Goal: Task Accomplishment & Management: Complete application form

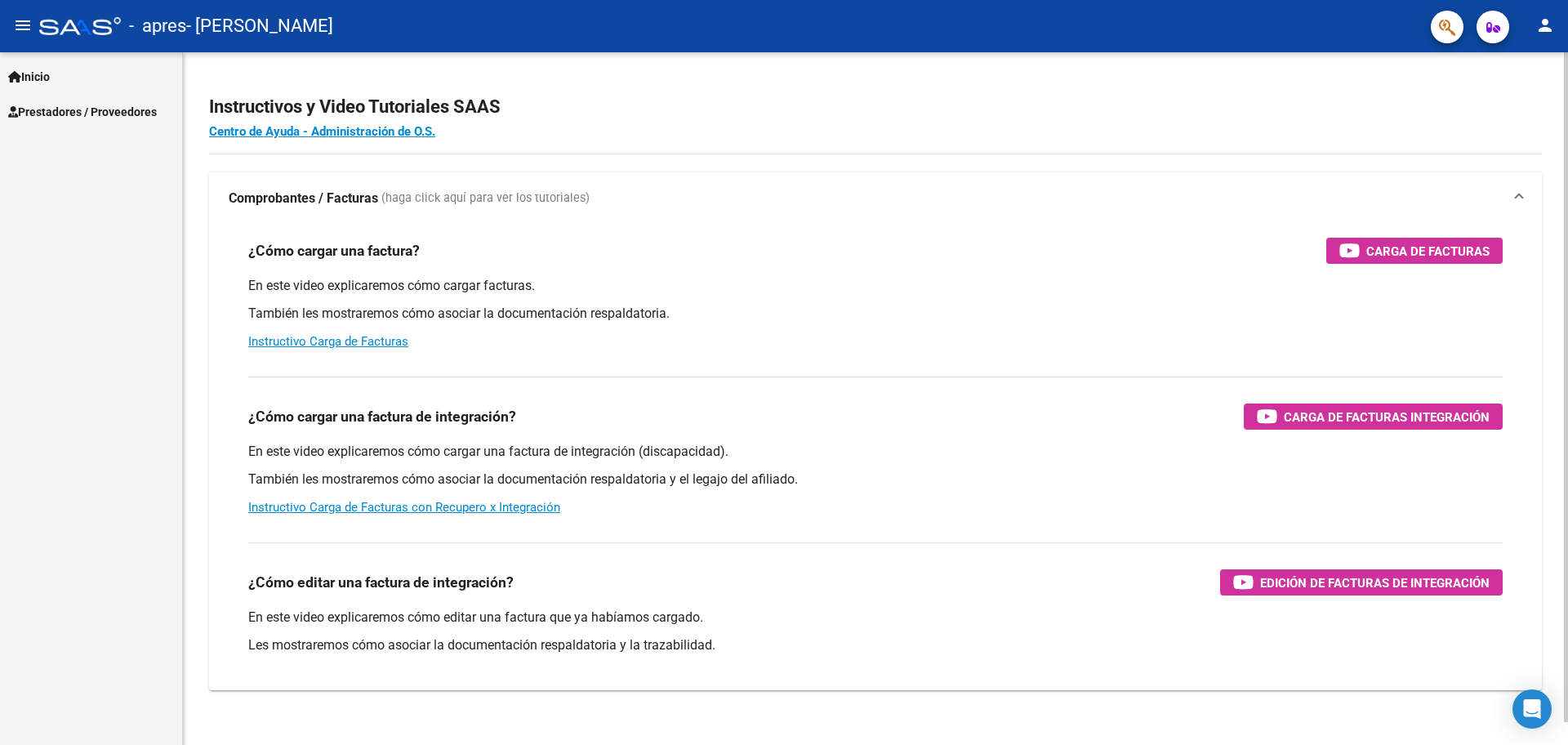
click at [1296, 72] on div "Instructivos y Video Tutoriales SAAS Centro de Ayuda - Administración de O.S. C…" at bounding box center [875, 410] width 1385 height 716
click at [64, 72] on link "Inicio" at bounding box center [91, 77] width 182 height 35
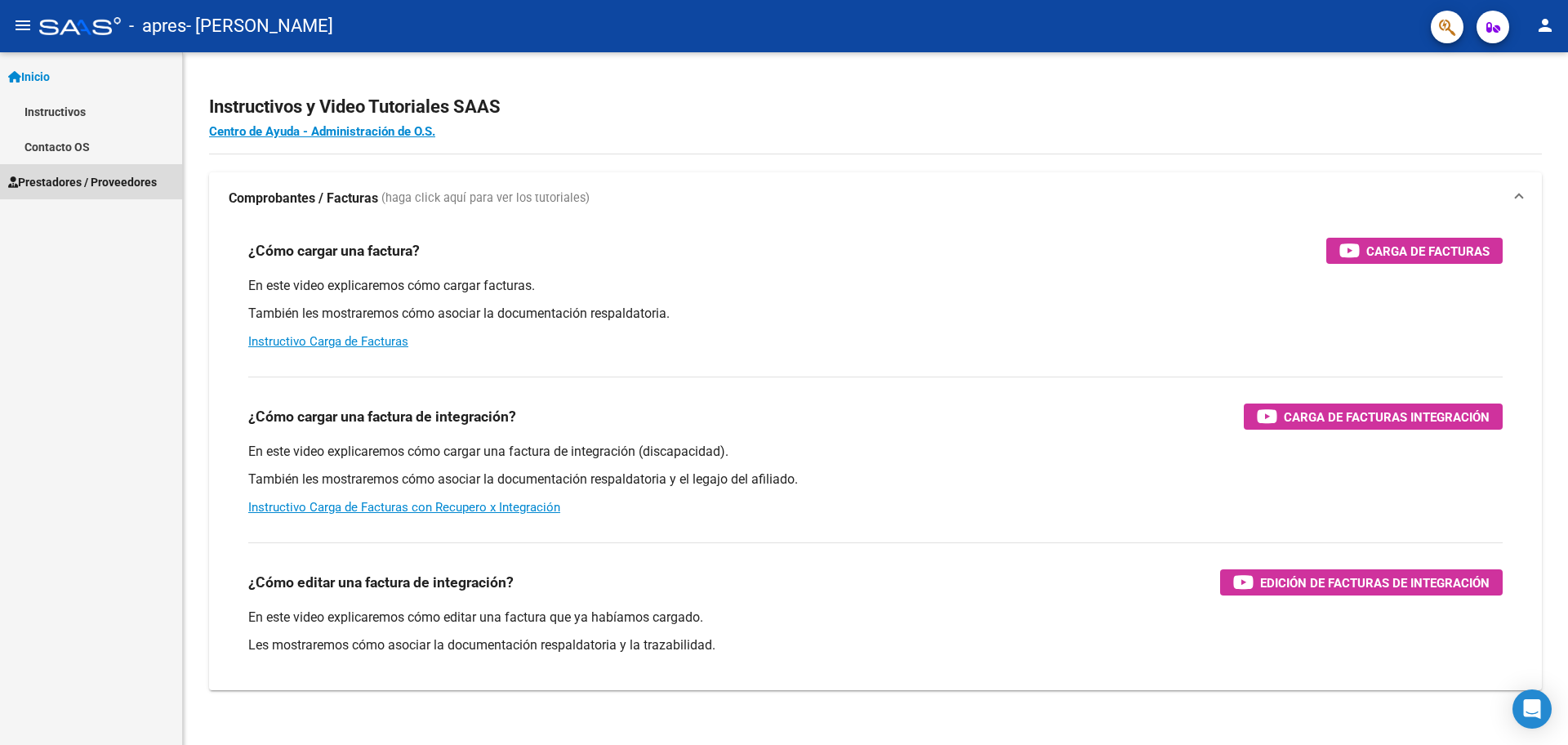
click at [74, 178] on span "Prestadores / Proveedores" at bounding box center [82, 181] width 149 height 18
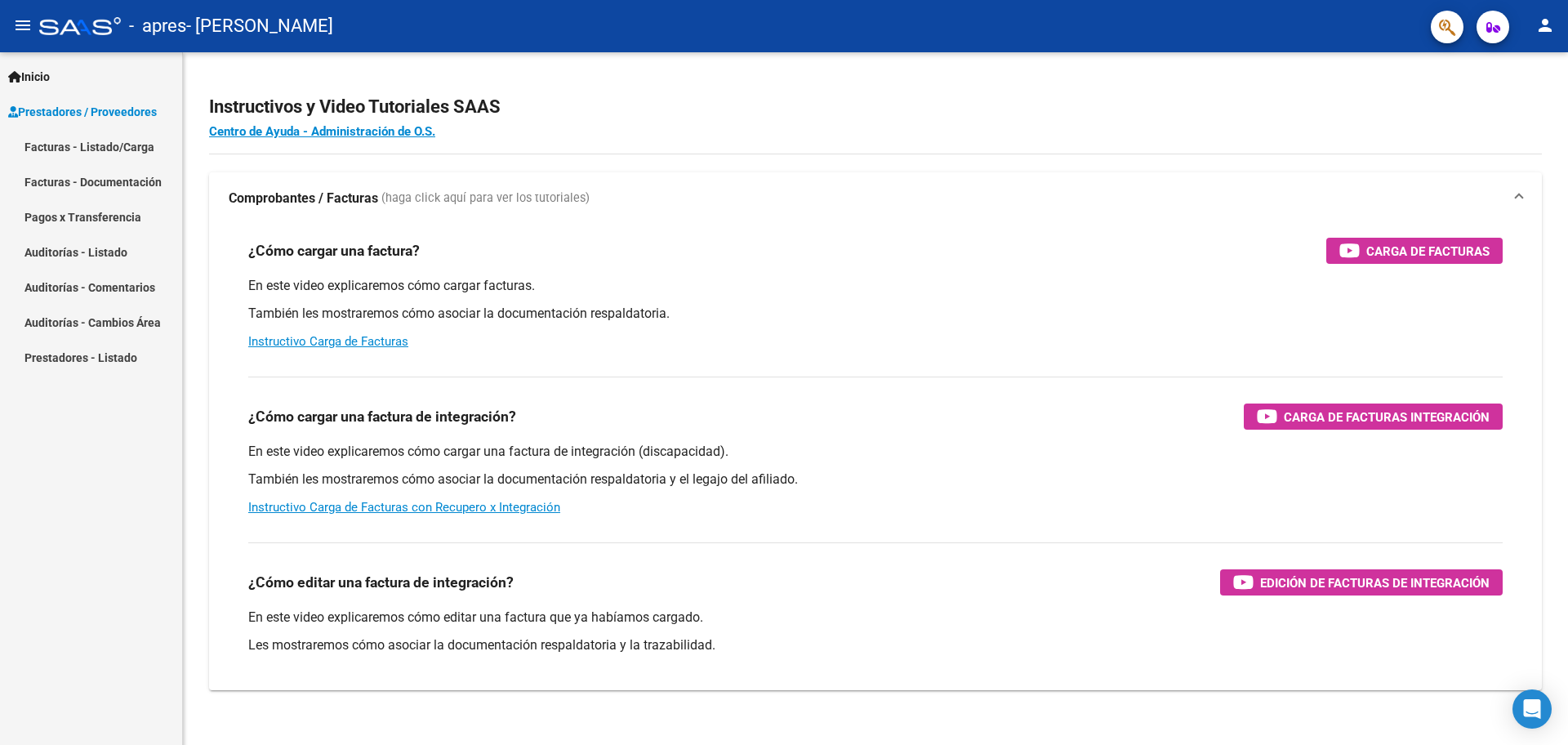
click at [113, 151] on link "Facturas - Listado/Carga" at bounding box center [91, 147] width 182 height 35
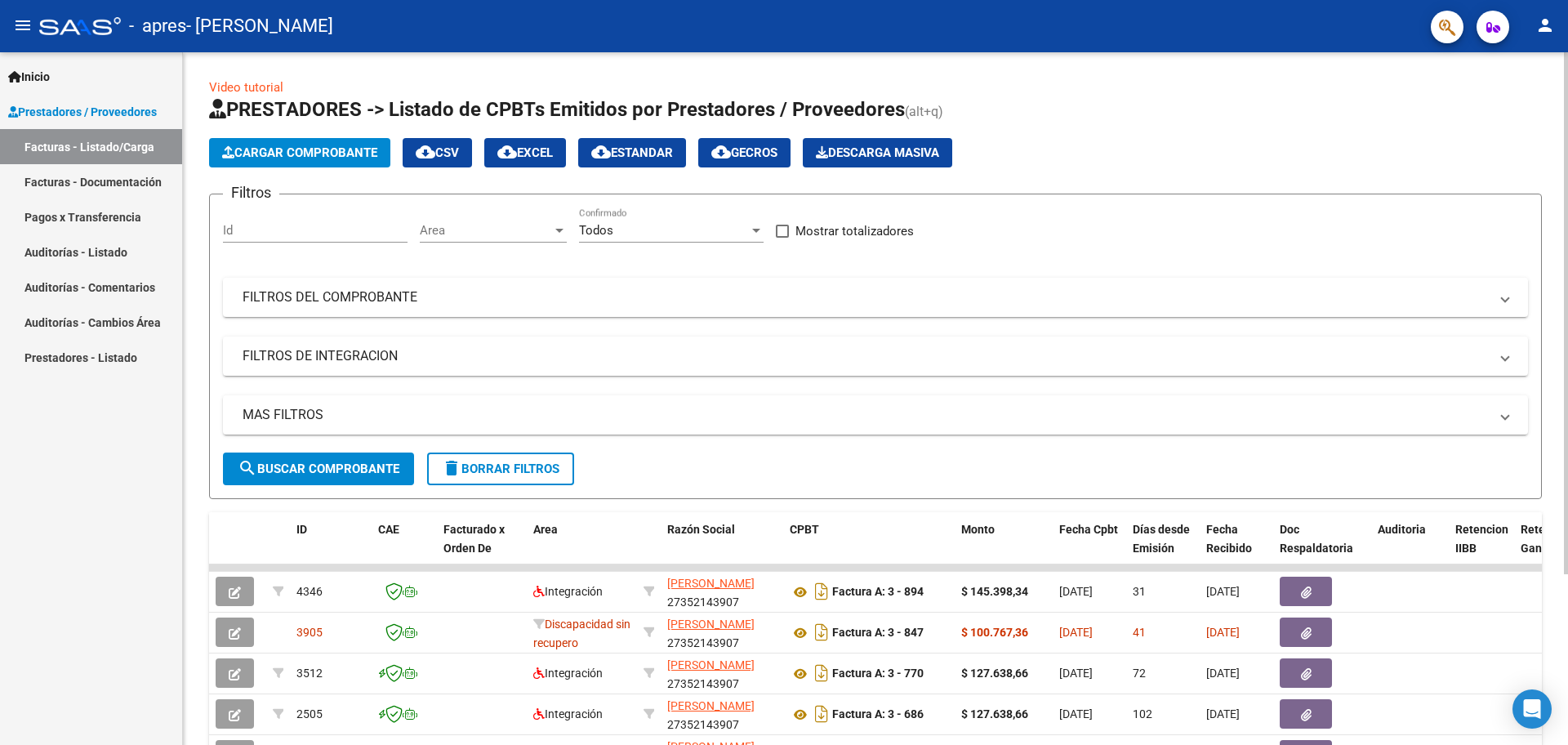
click at [306, 143] on button "Cargar Comprobante" at bounding box center [299, 153] width 181 height 30
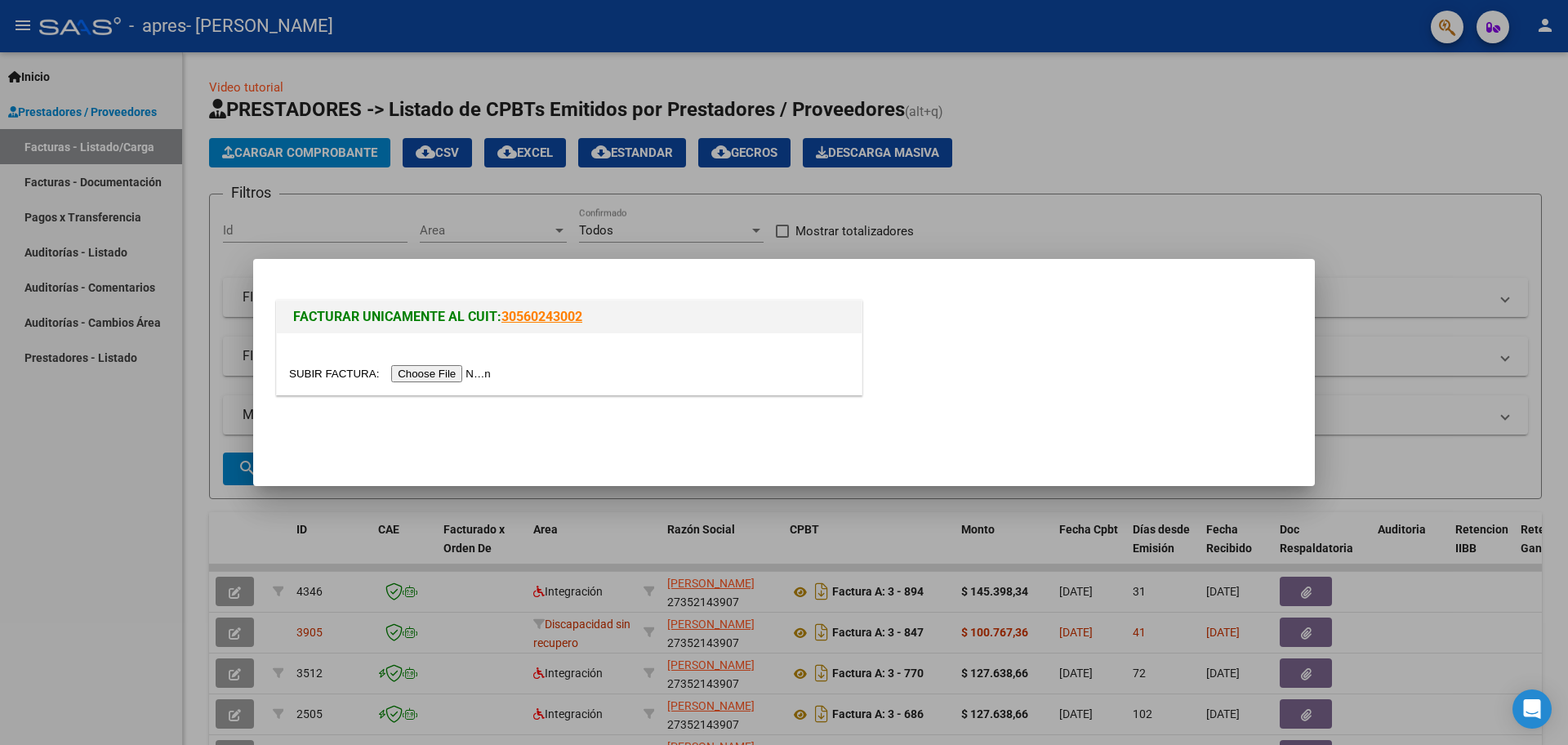
click at [405, 374] on input "file" at bounding box center [393, 373] width 207 height 18
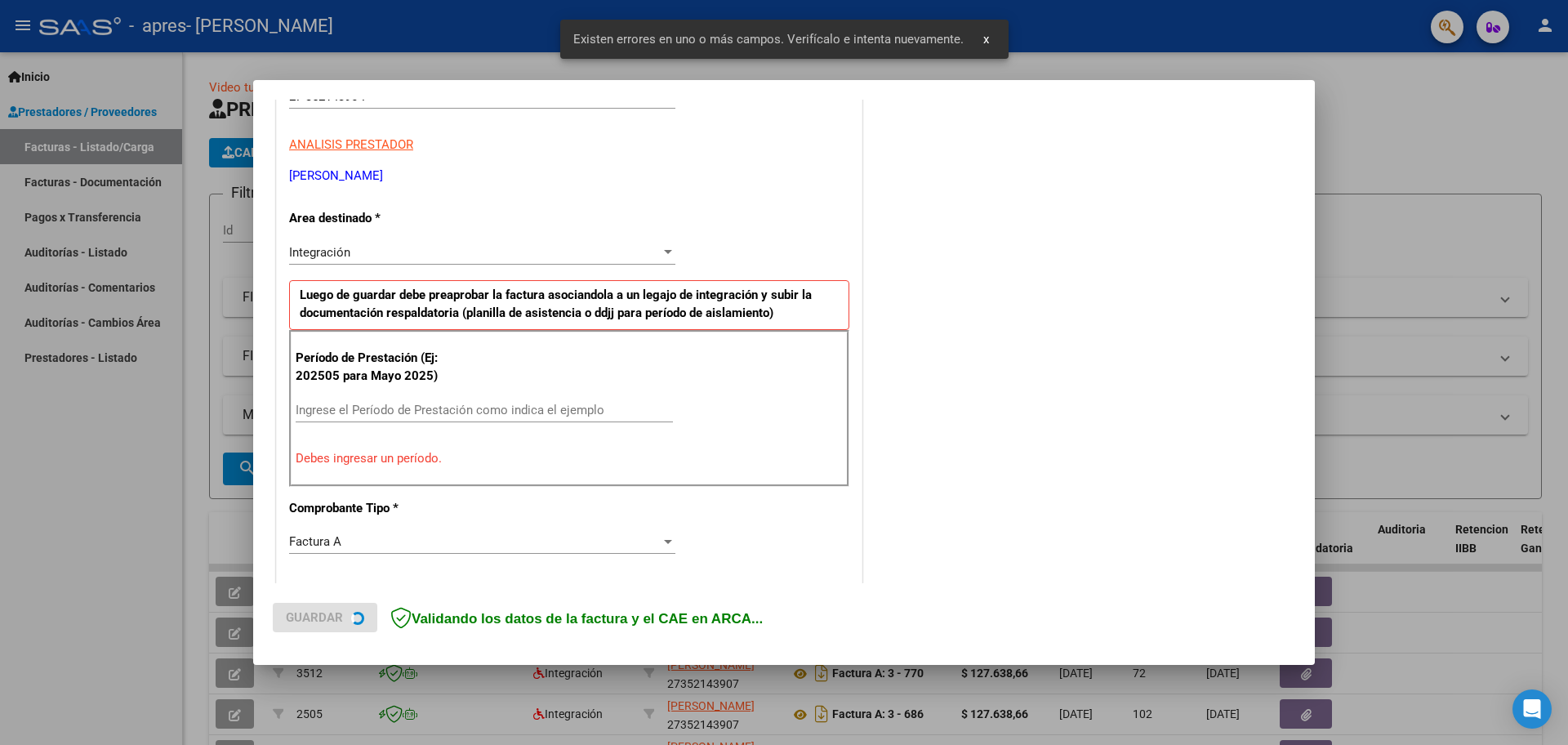
scroll to position [296, 0]
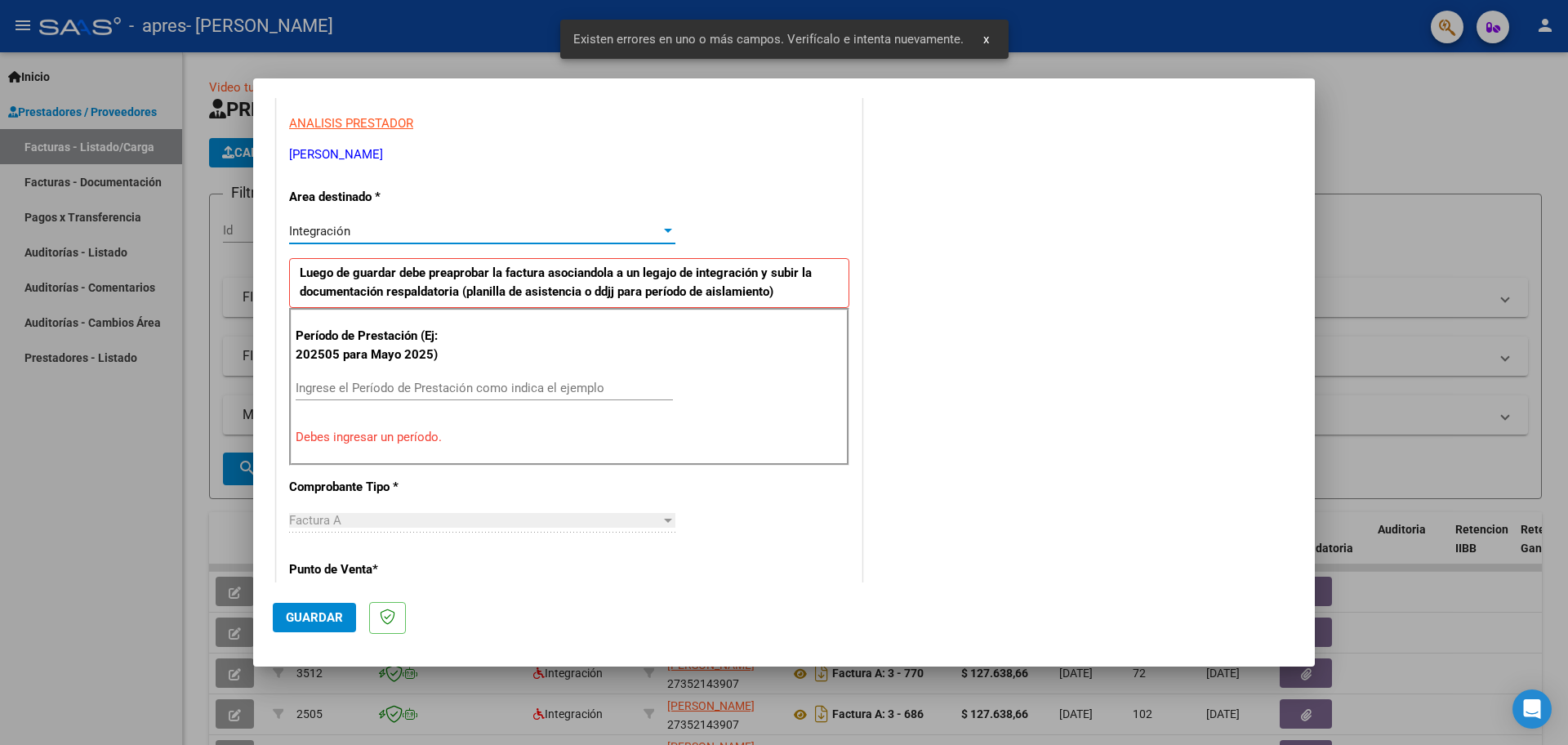
click at [359, 229] on div "Integración" at bounding box center [475, 231] width 371 height 15
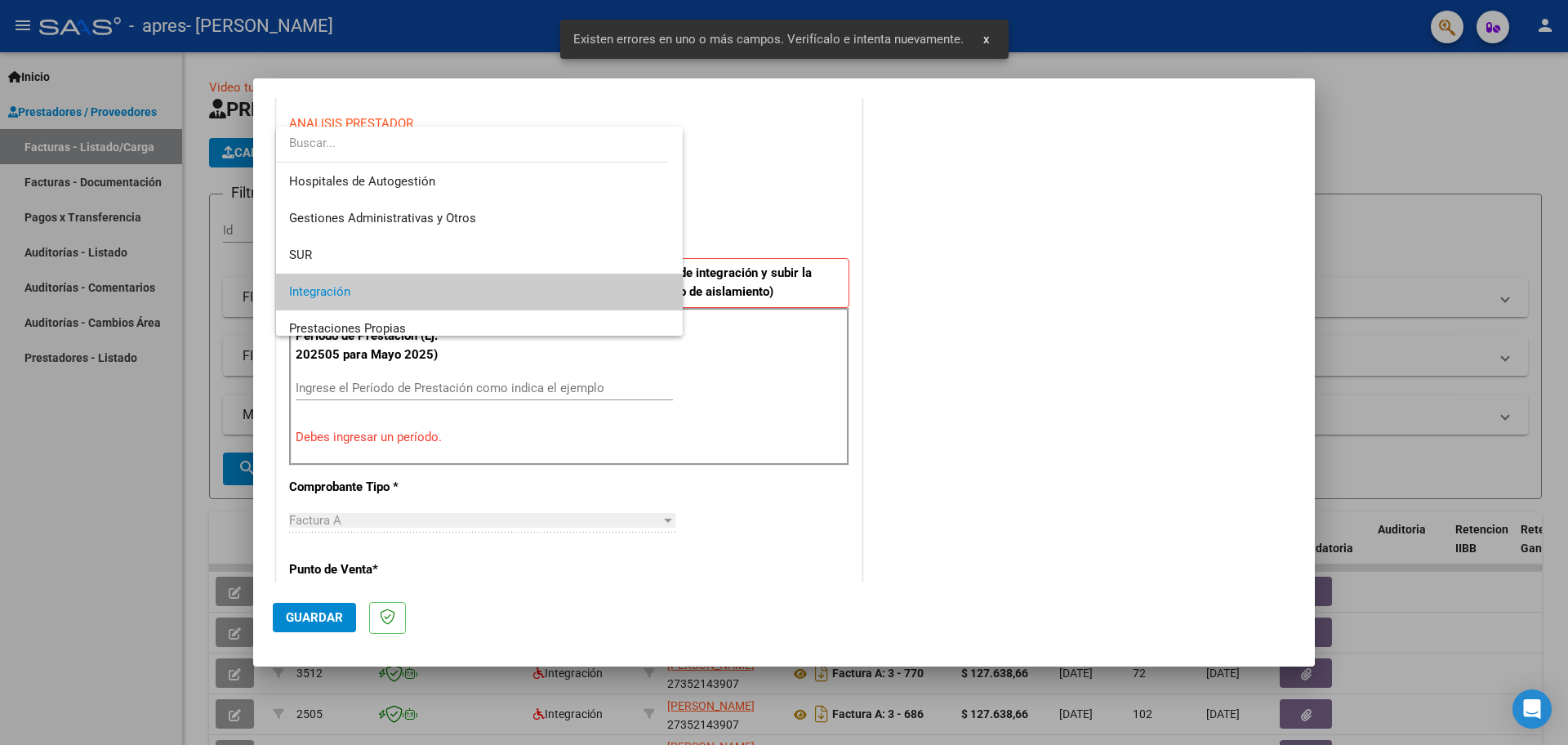
scroll to position [61, 0]
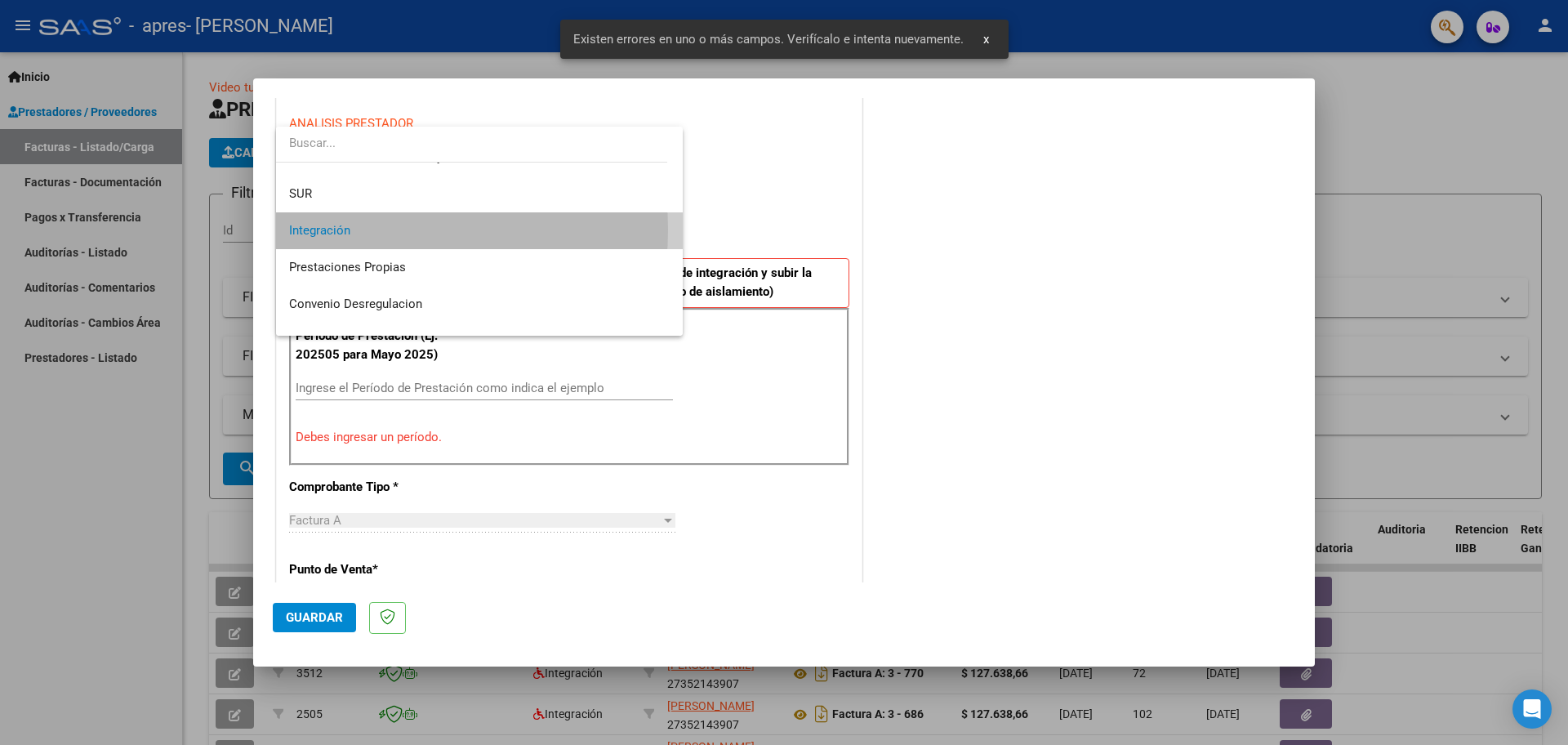
click at [359, 229] on span "Integración" at bounding box center [480, 231] width 381 height 37
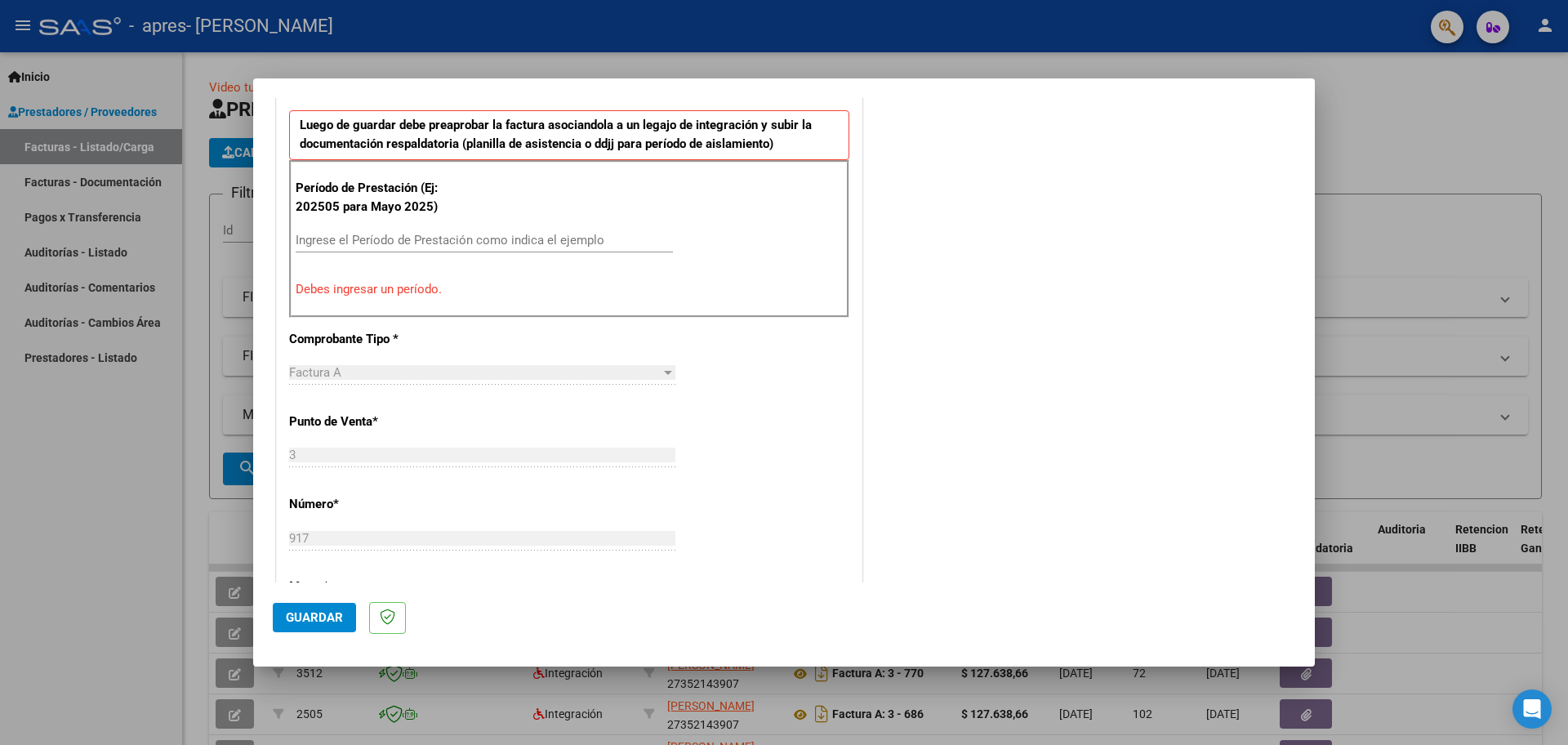
scroll to position [500, 0]
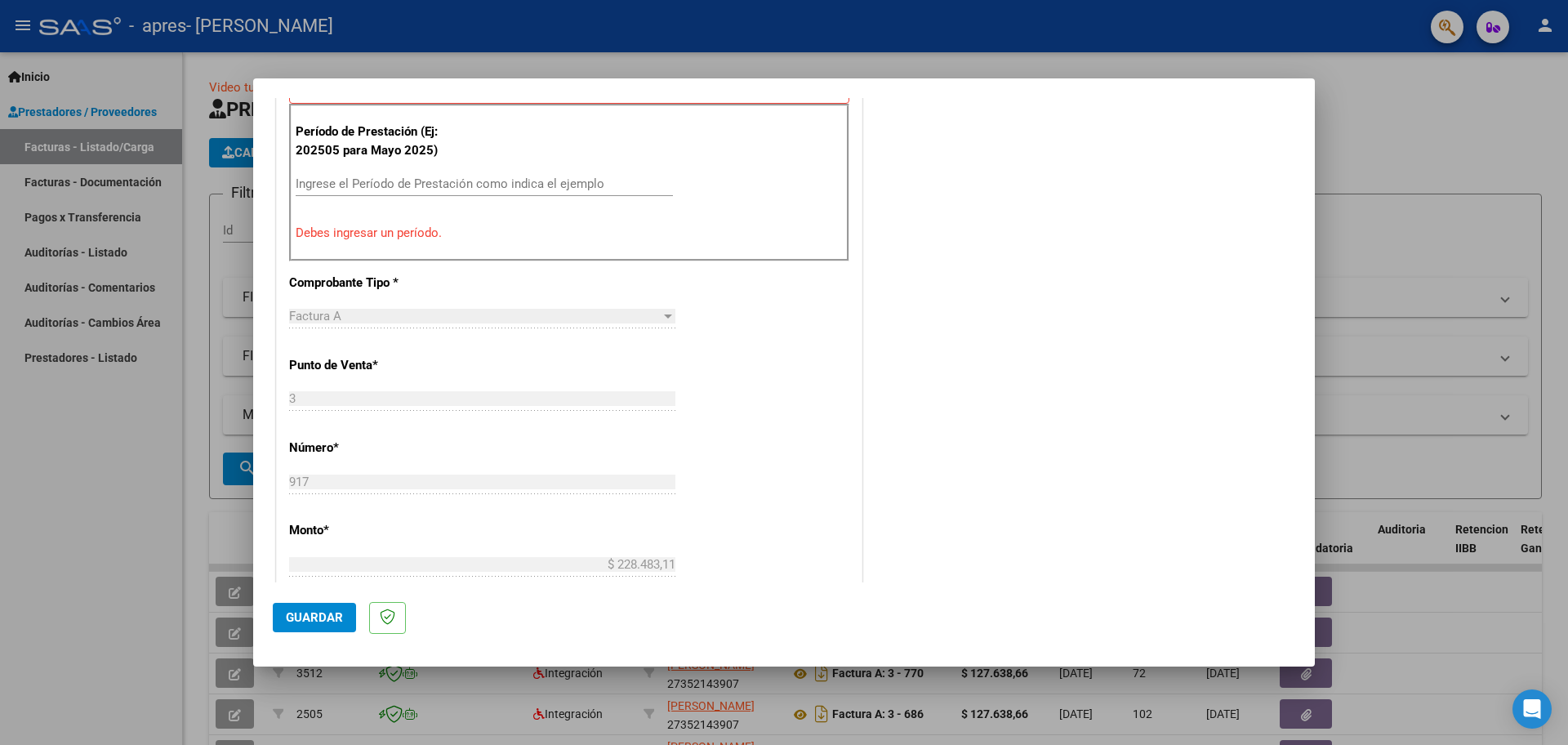
click at [374, 187] on input "Ingrese el Período de Prestación como indica el ejemplo" at bounding box center [484, 184] width 377 height 15
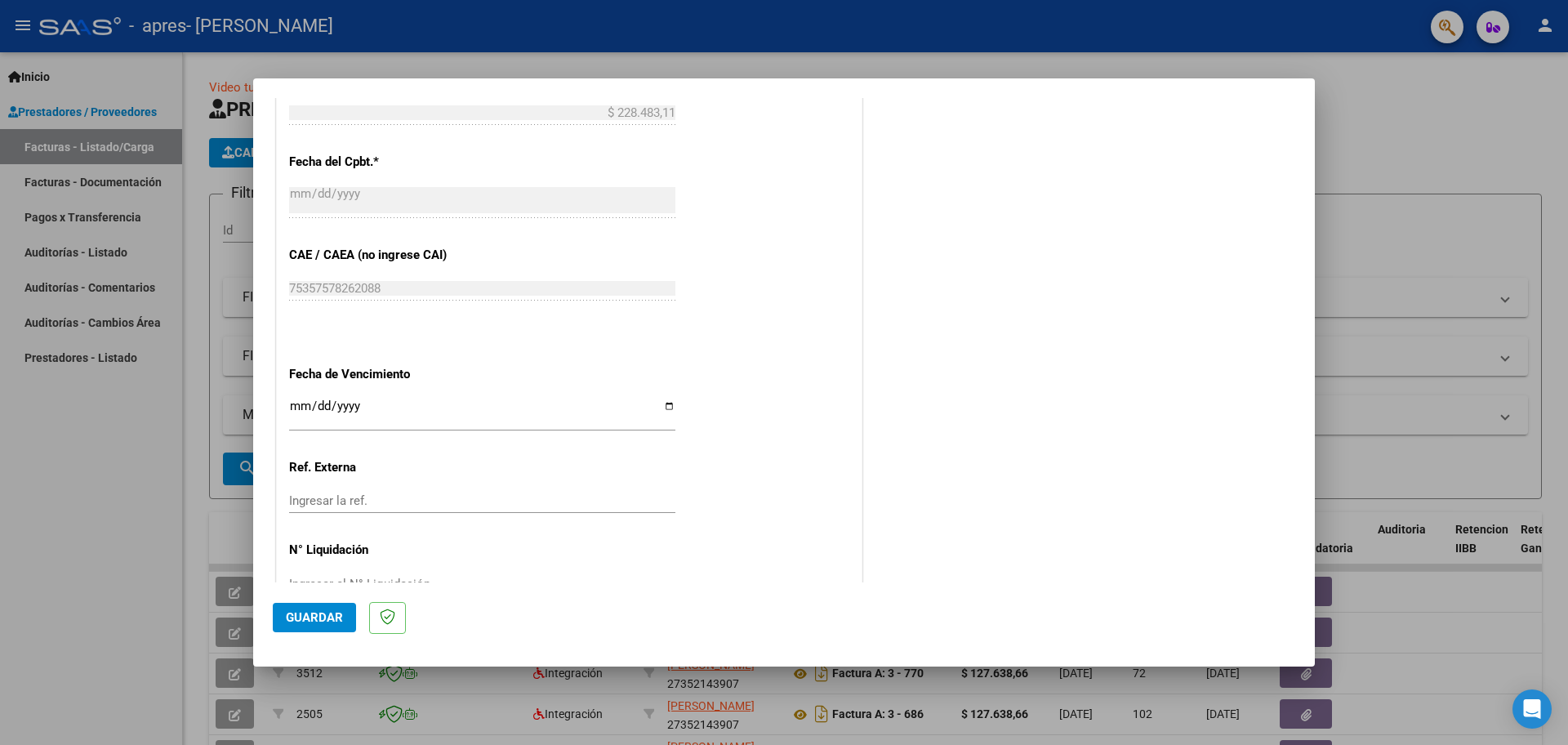
scroll to position [954, 0]
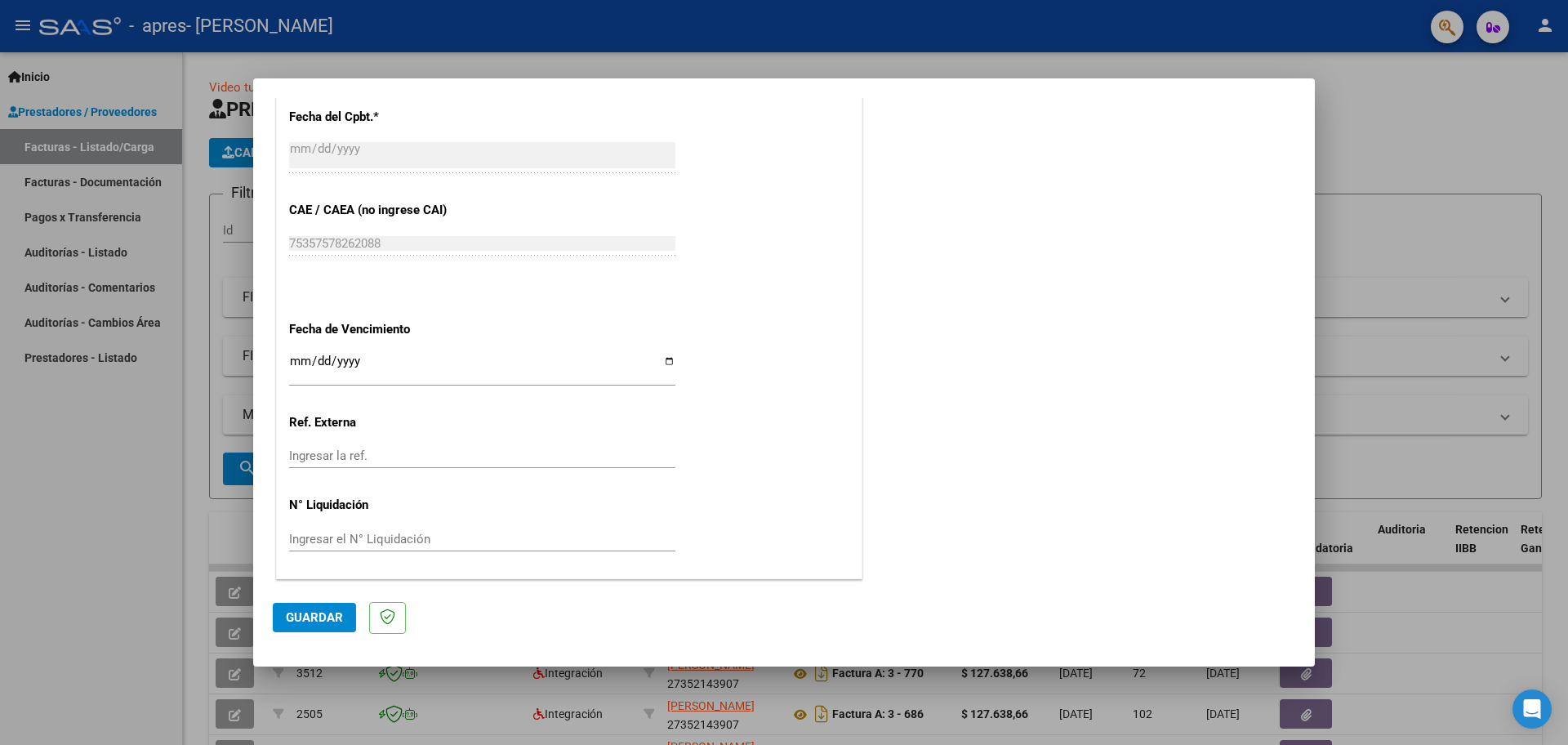
type input "202508"
click at [303, 613] on span "Guardar" at bounding box center [314, 617] width 57 height 15
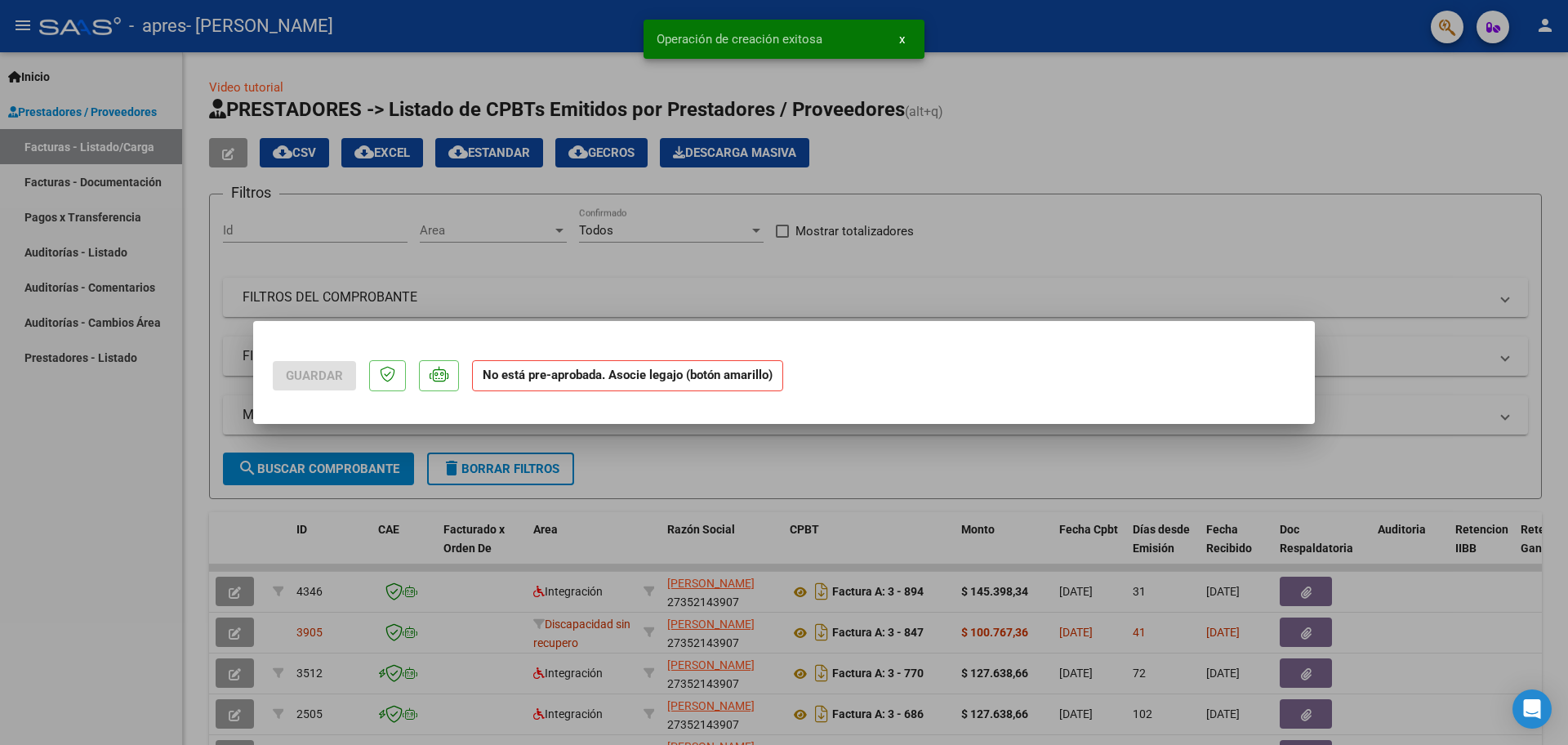
scroll to position [0, 0]
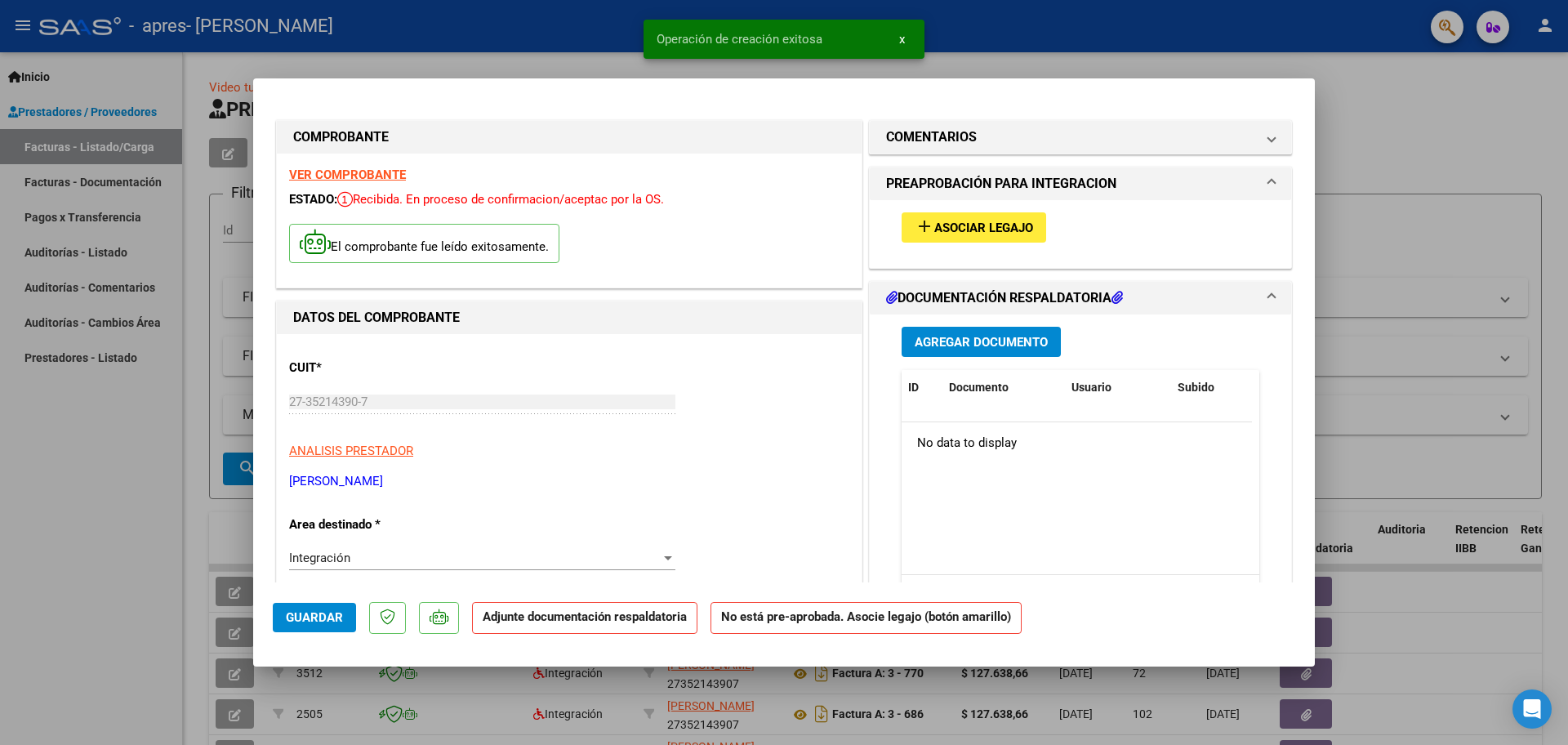
click at [1010, 219] on button "add Asociar Legajo" at bounding box center [974, 227] width 144 height 31
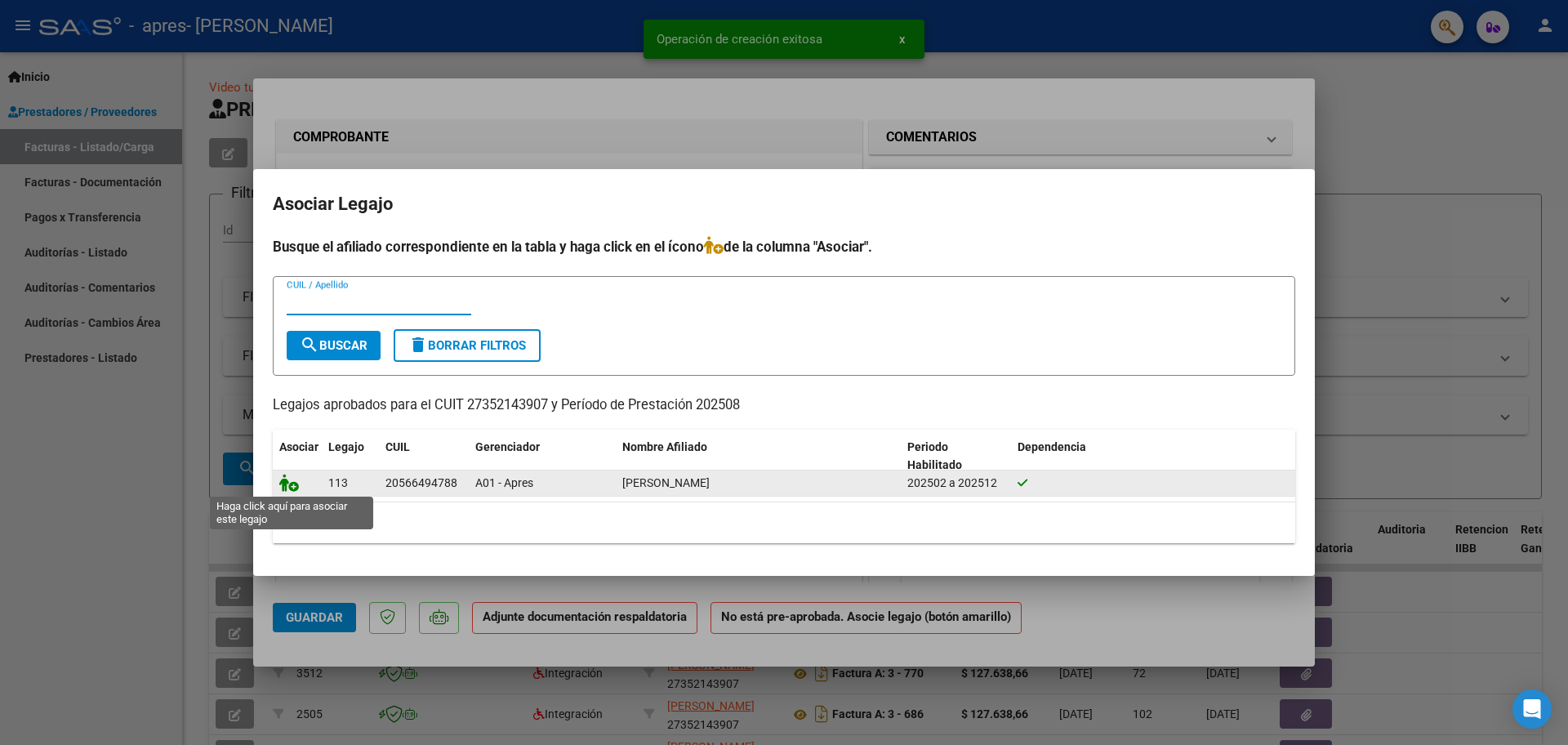
click at [286, 478] on icon at bounding box center [288, 482] width 19 height 18
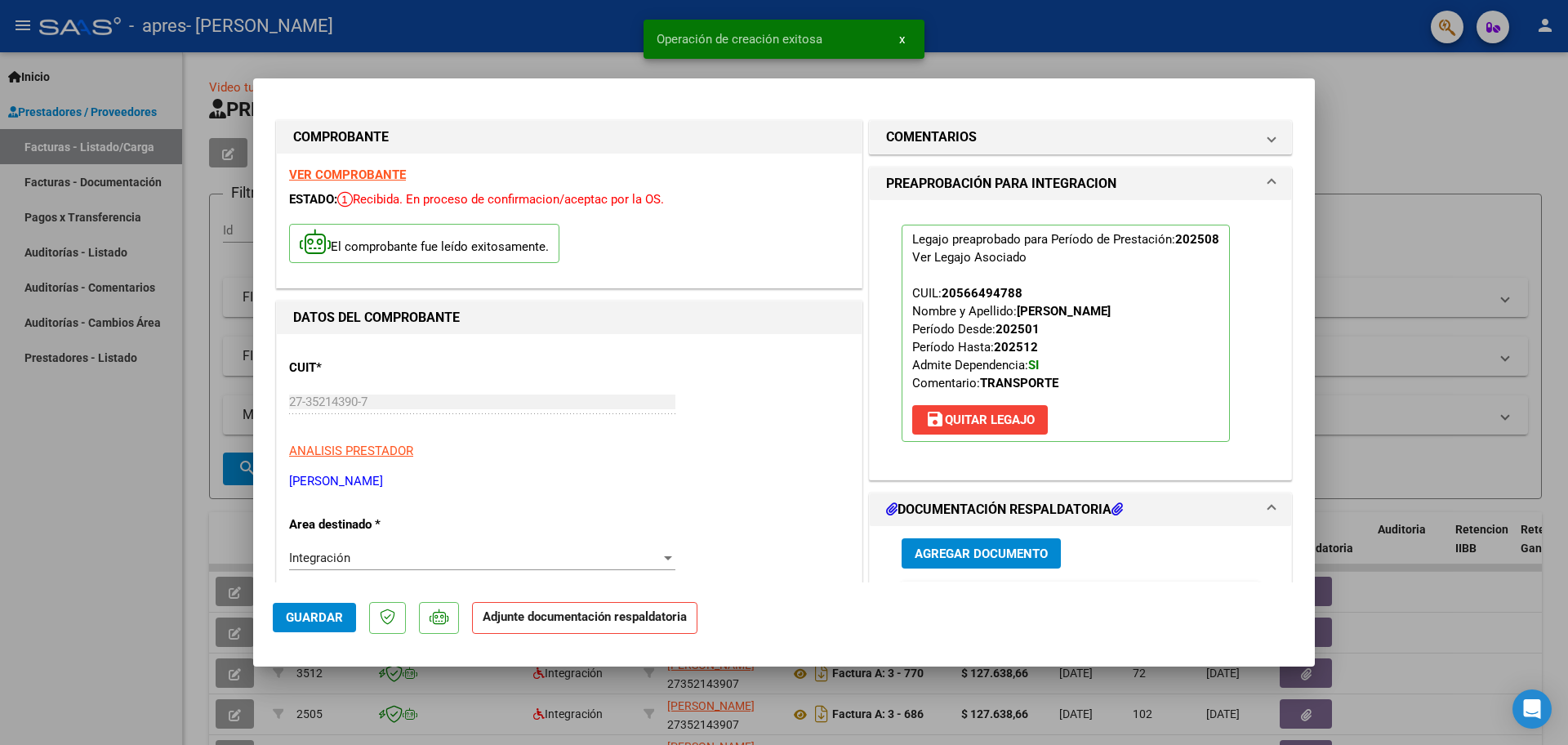
click at [975, 553] on span "Agregar Documento" at bounding box center [981, 554] width 133 height 15
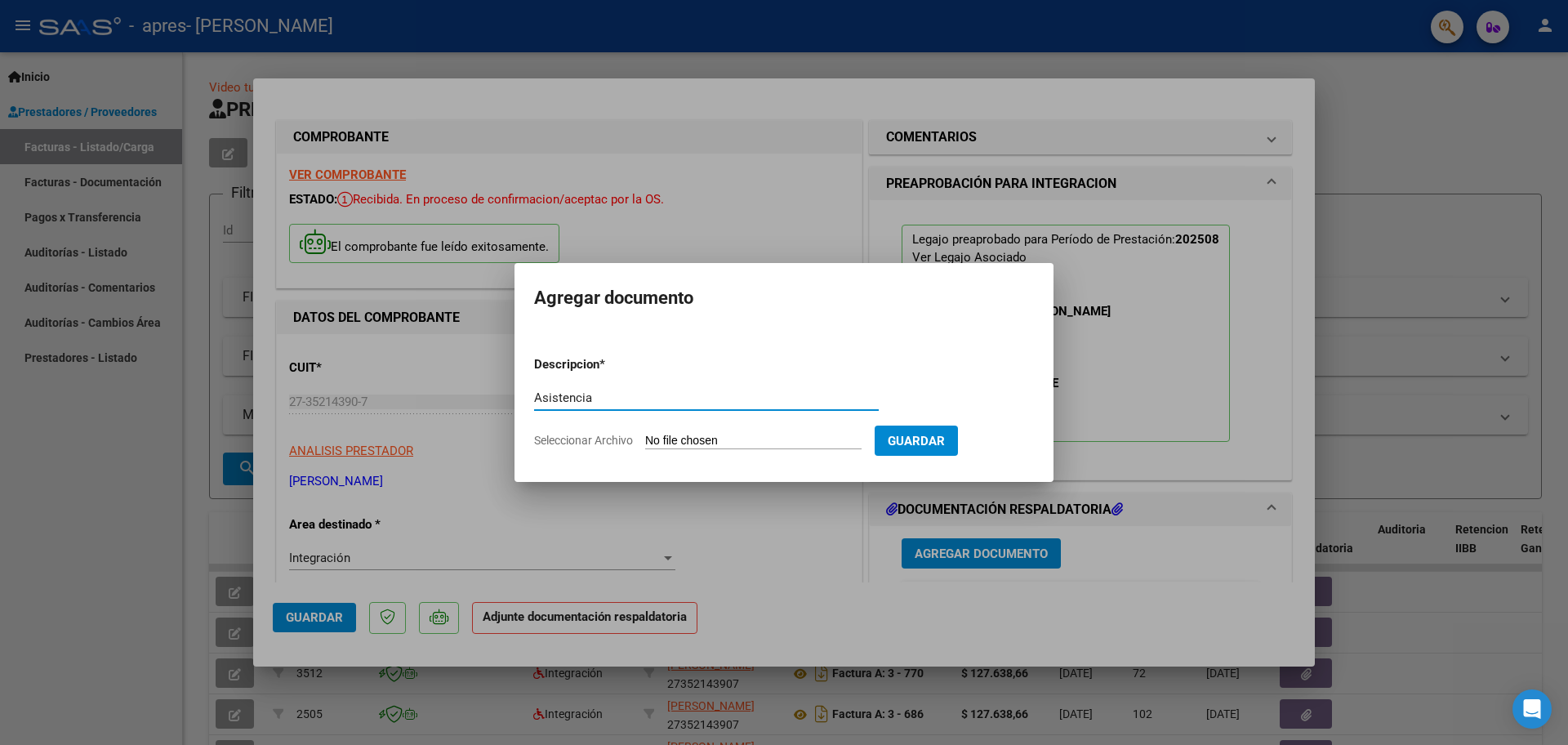
type input "Asistencia"
click at [760, 446] on input "Seleccionar Archivo" at bounding box center [753, 441] width 216 height 16
type input "C:\fakepath\agosto.jpg"
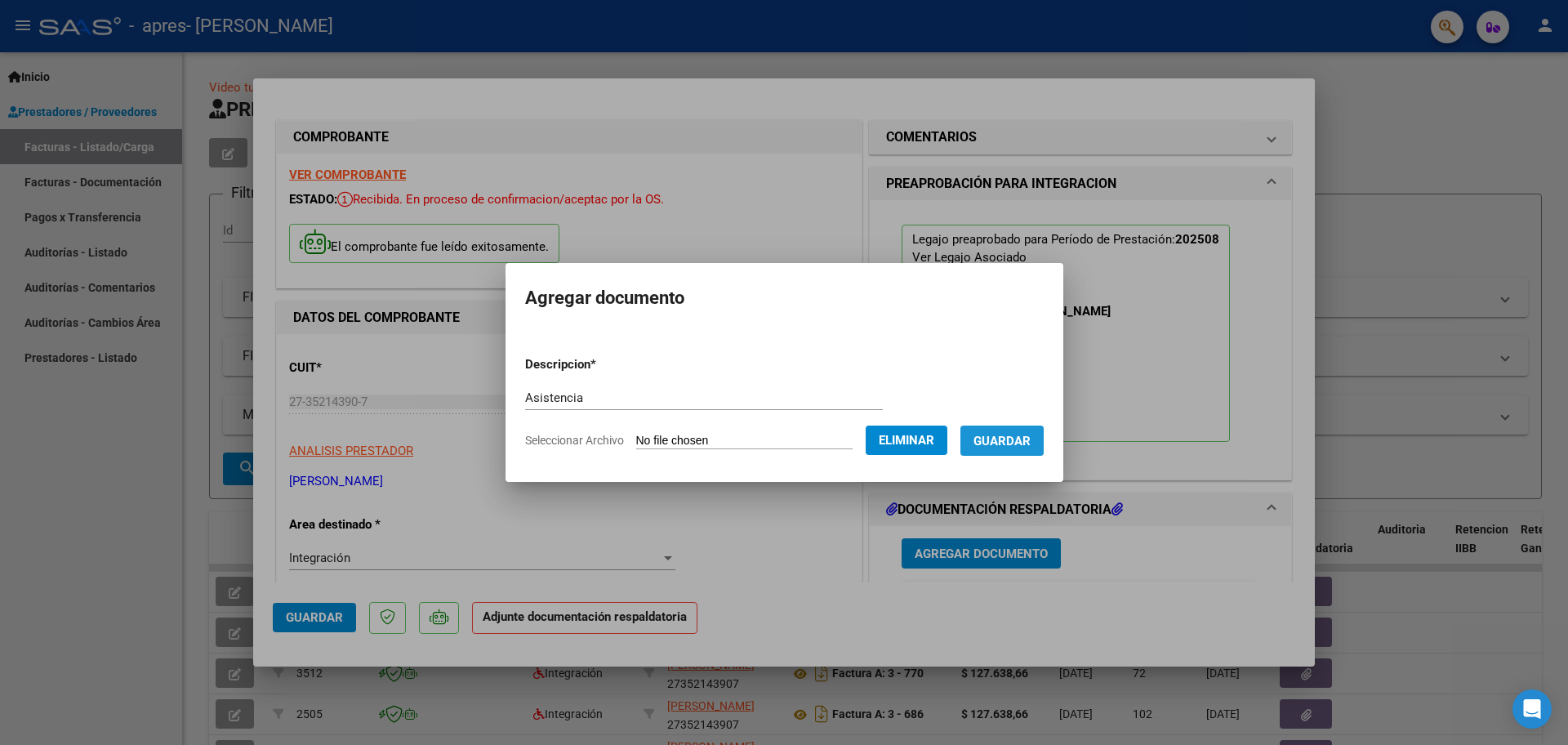
click at [1013, 441] on span "Guardar" at bounding box center [1003, 441] width 57 height 15
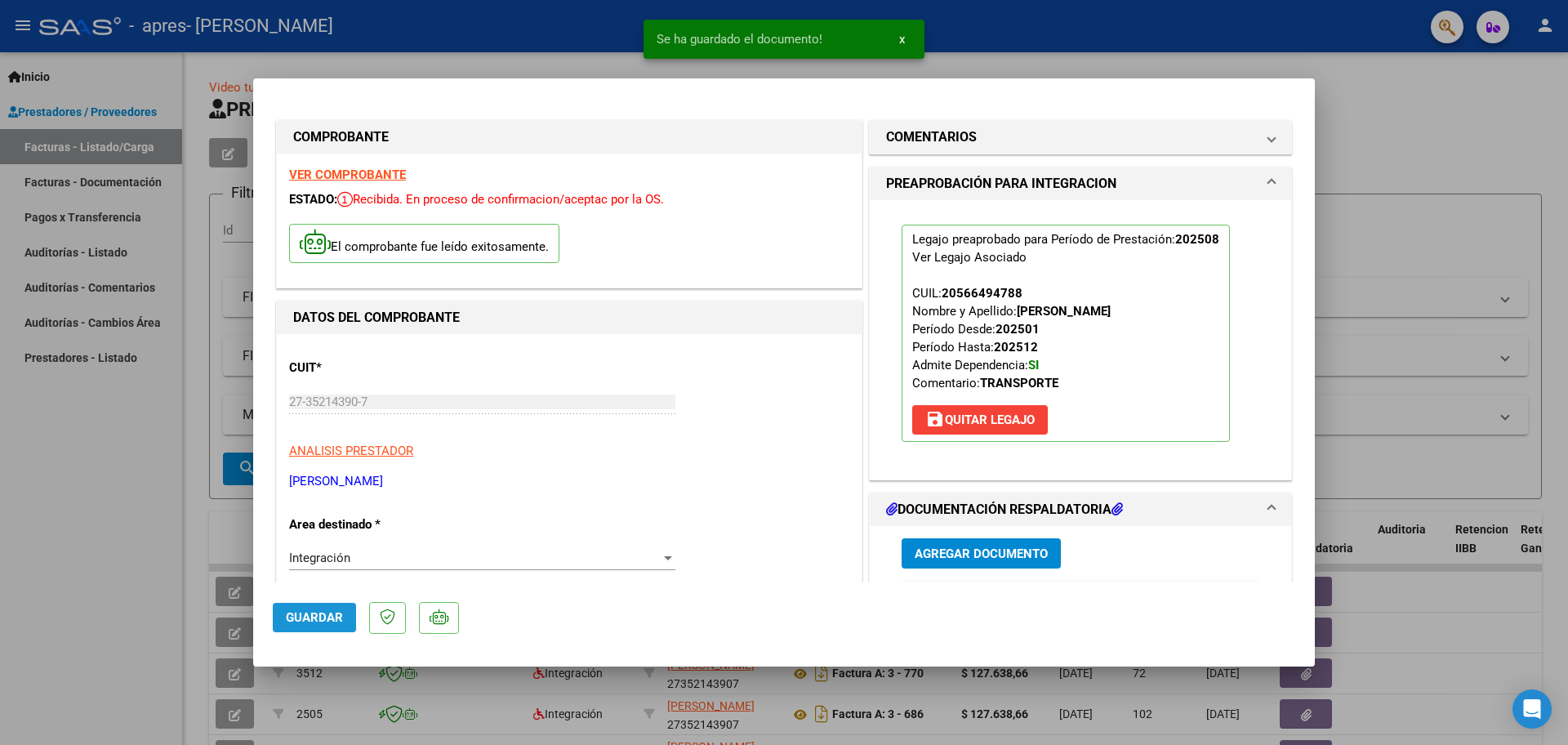
click at [305, 615] on span "Guardar" at bounding box center [314, 617] width 57 height 15
click at [301, 618] on span "Guardar" at bounding box center [314, 617] width 57 height 15
click at [1467, 126] on div at bounding box center [784, 372] width 1568 height 745
type input "$ 0,00"
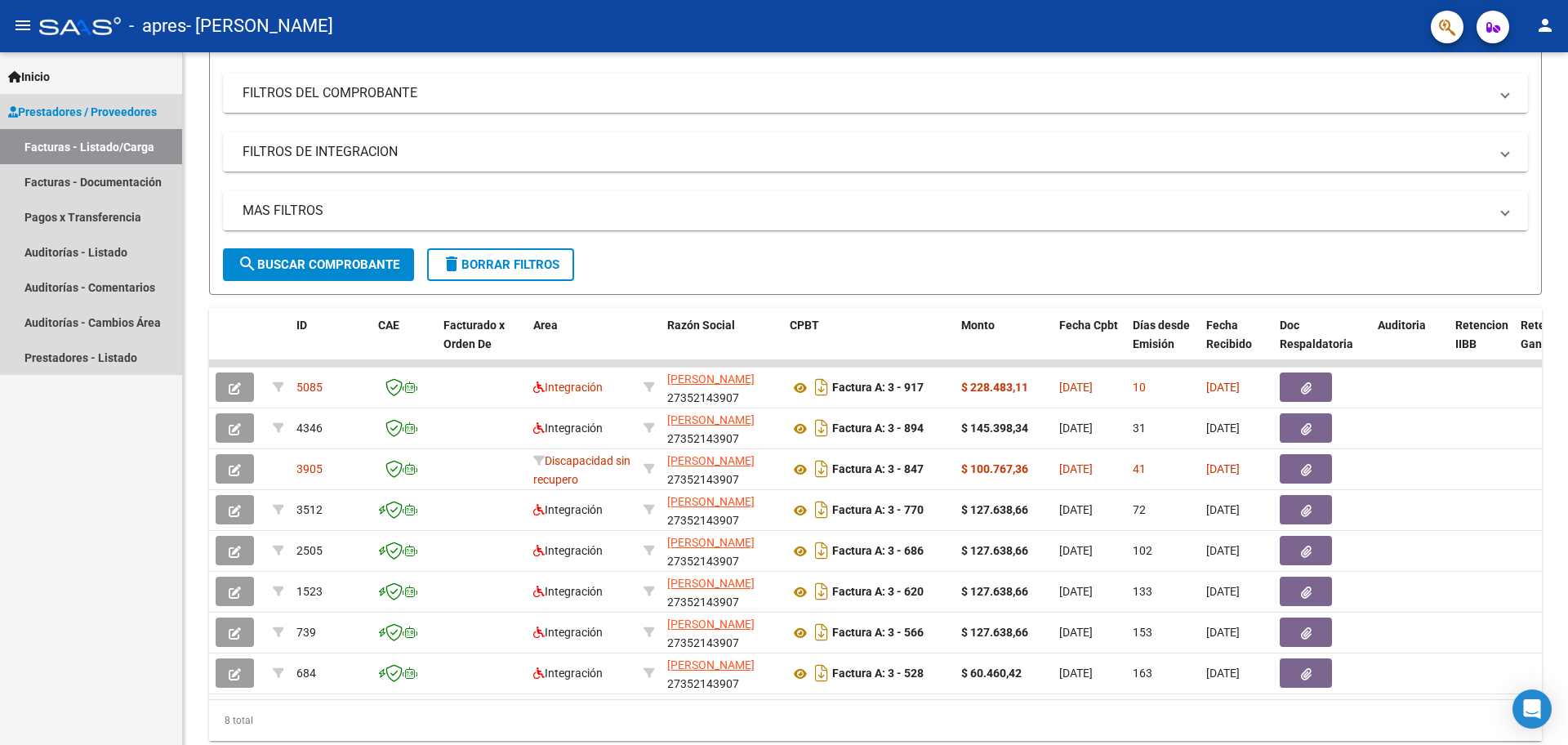
click at [123, 102] on link "Prestadores / Proveedores" at bounding box center [91, 112] width 182 height 35
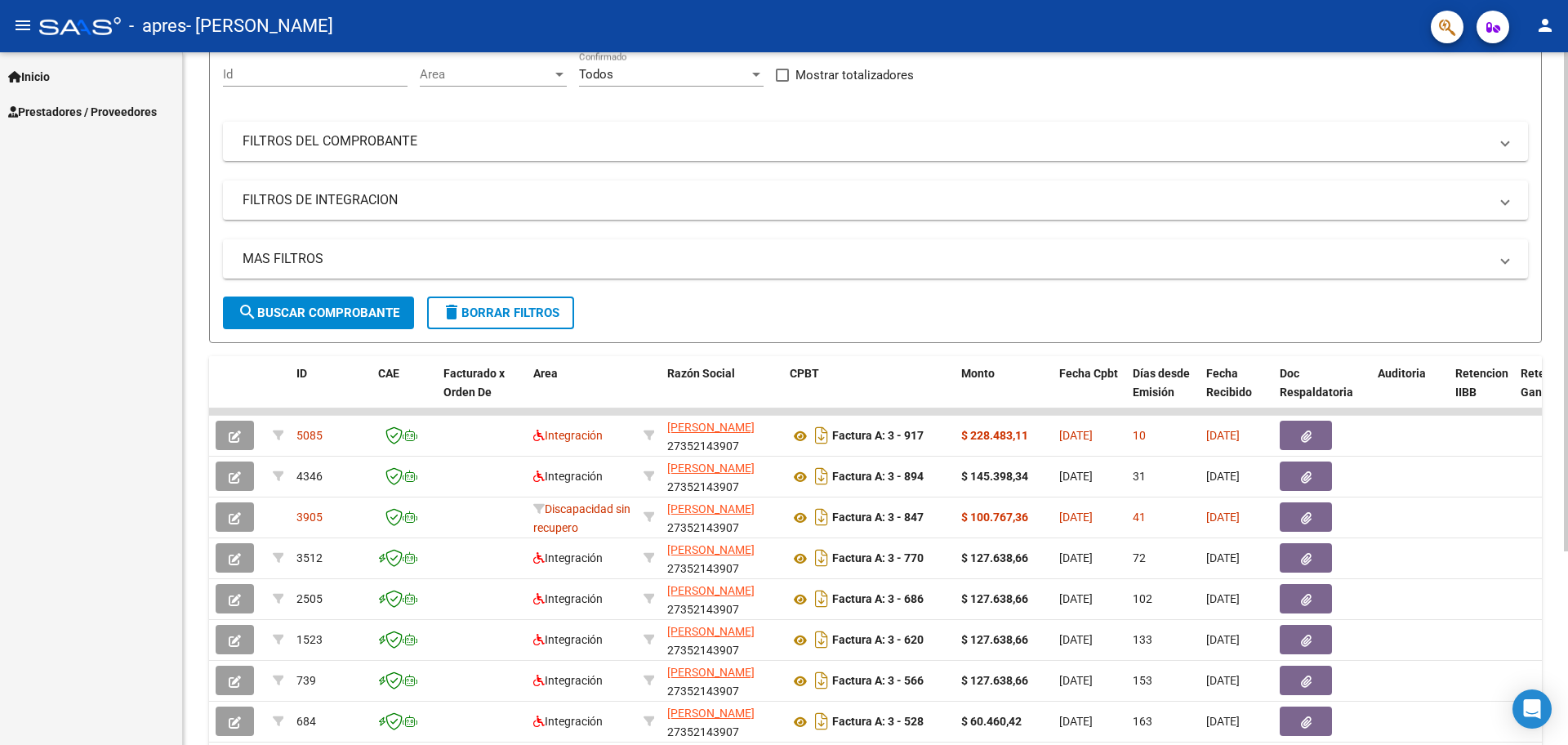
scroll to position [204, 0]
